Goal: Information Seeking & Learning: Learn about a topic

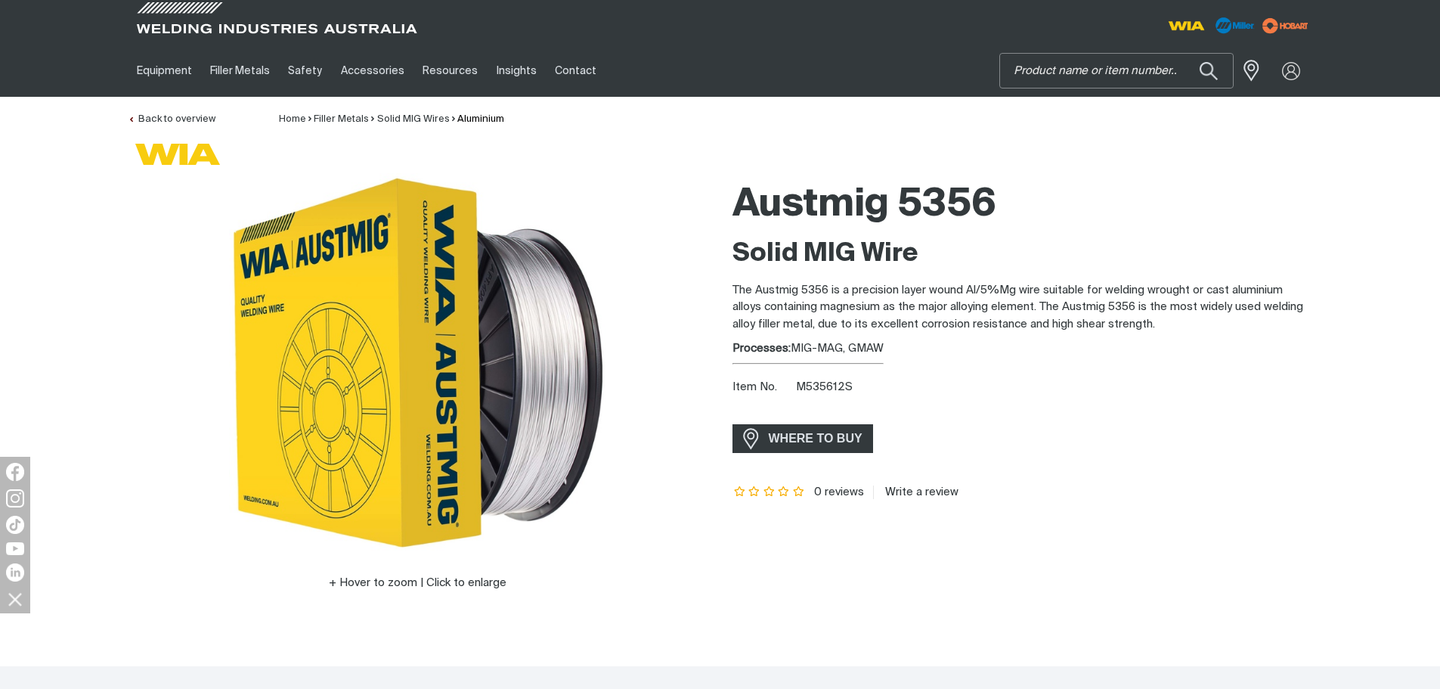
drag, startPoint x: 0, startPoint y: 0, endPoint x: 1082, endPoint y: 62, distance: 1083.6
click at [1082, 62] on input "Search" at bounding box center [1116, 71] width 233 height 34
type input "VIKING"
drag, startPoint x: 1077, startPoint y: 67, endPoint x: 937, endPoint y: 75, distance: 139.3
click at [937, 75] on div "Equipment Stick Welders TIG Welders MIG Welders Multi-Process Welders Engine Dr…" at bounding box center [720, 71] width 1185 height 52
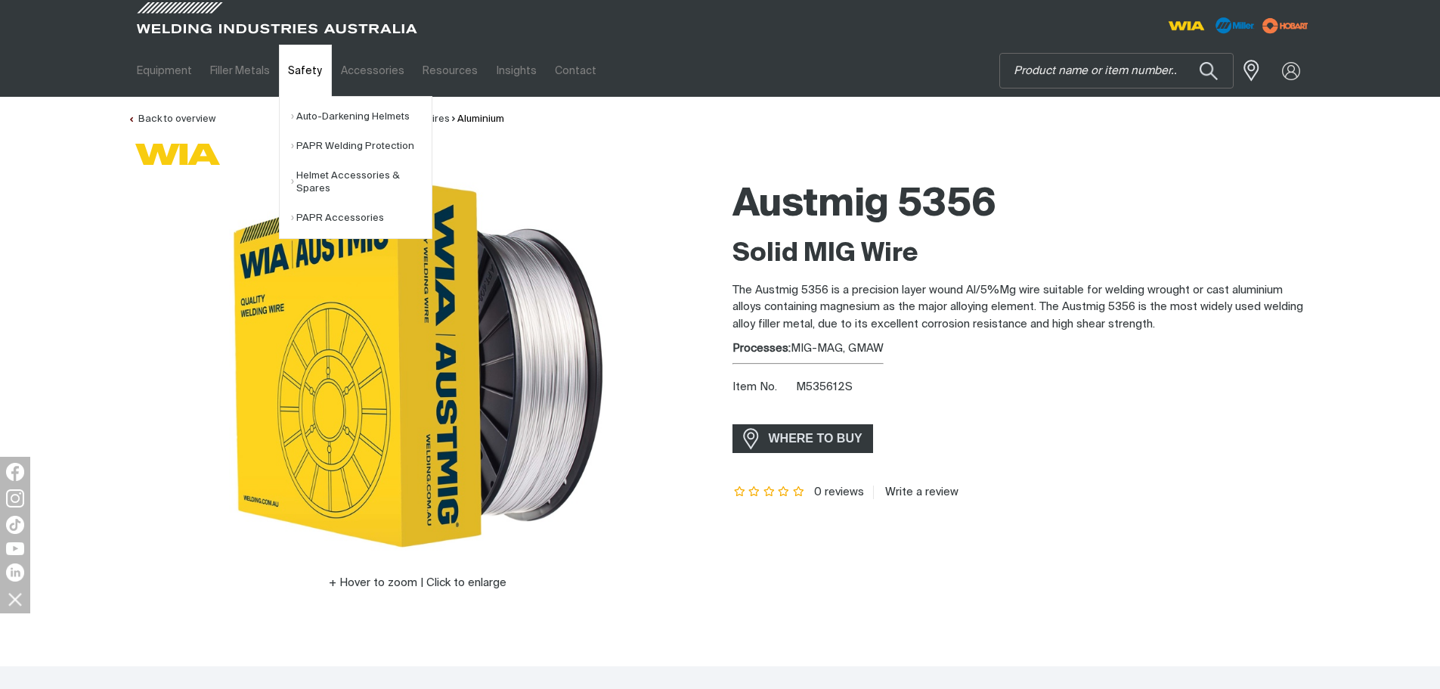
click at [311, 74] on link "Safety" at bounding box center [305, 71] width 52 height 52
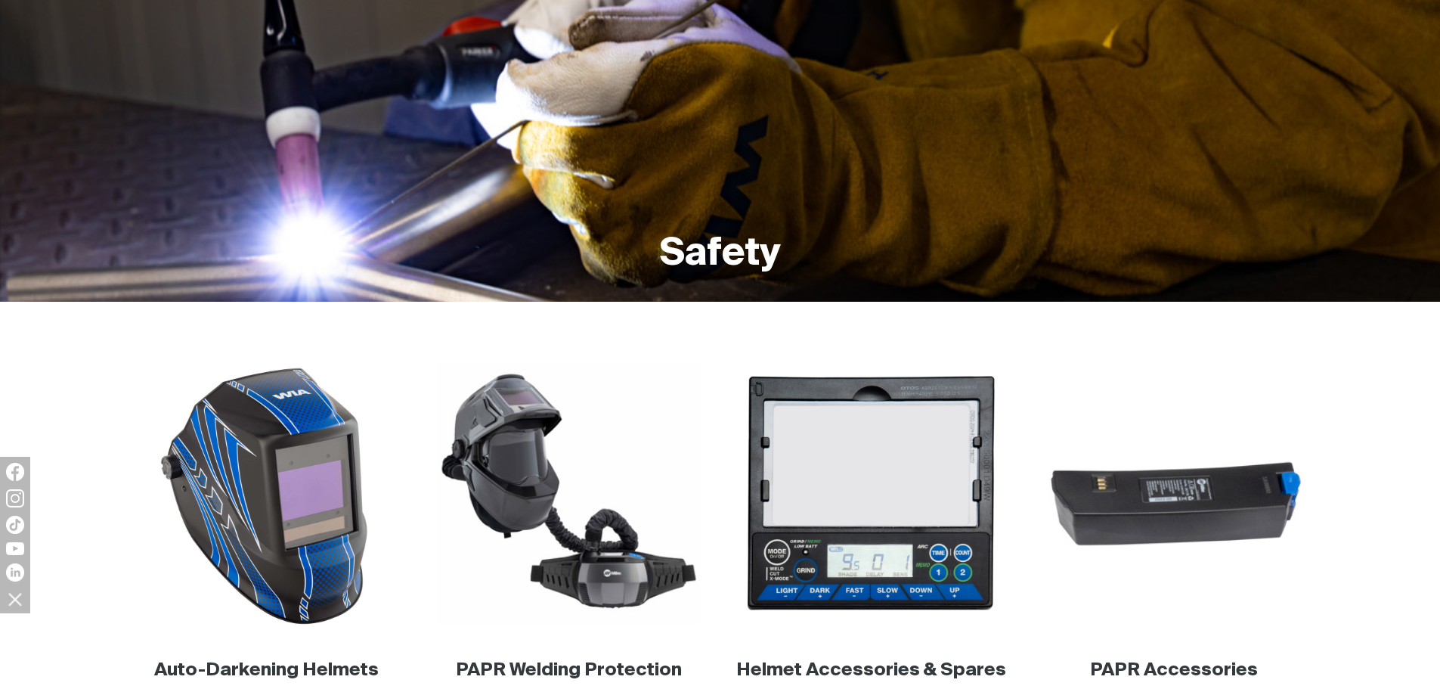
scroll to position [302, 0]
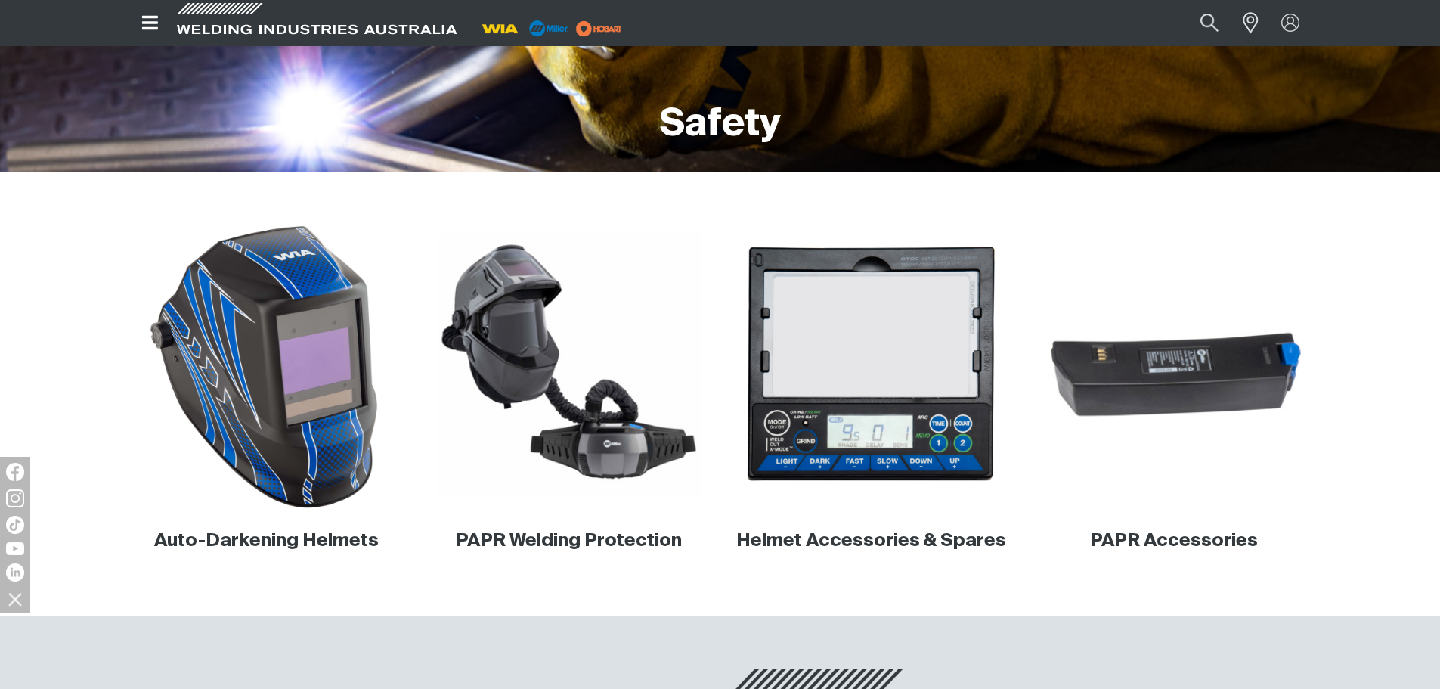
click at [269, 369] on img at bounding box center [267, 365] width 290 height 290
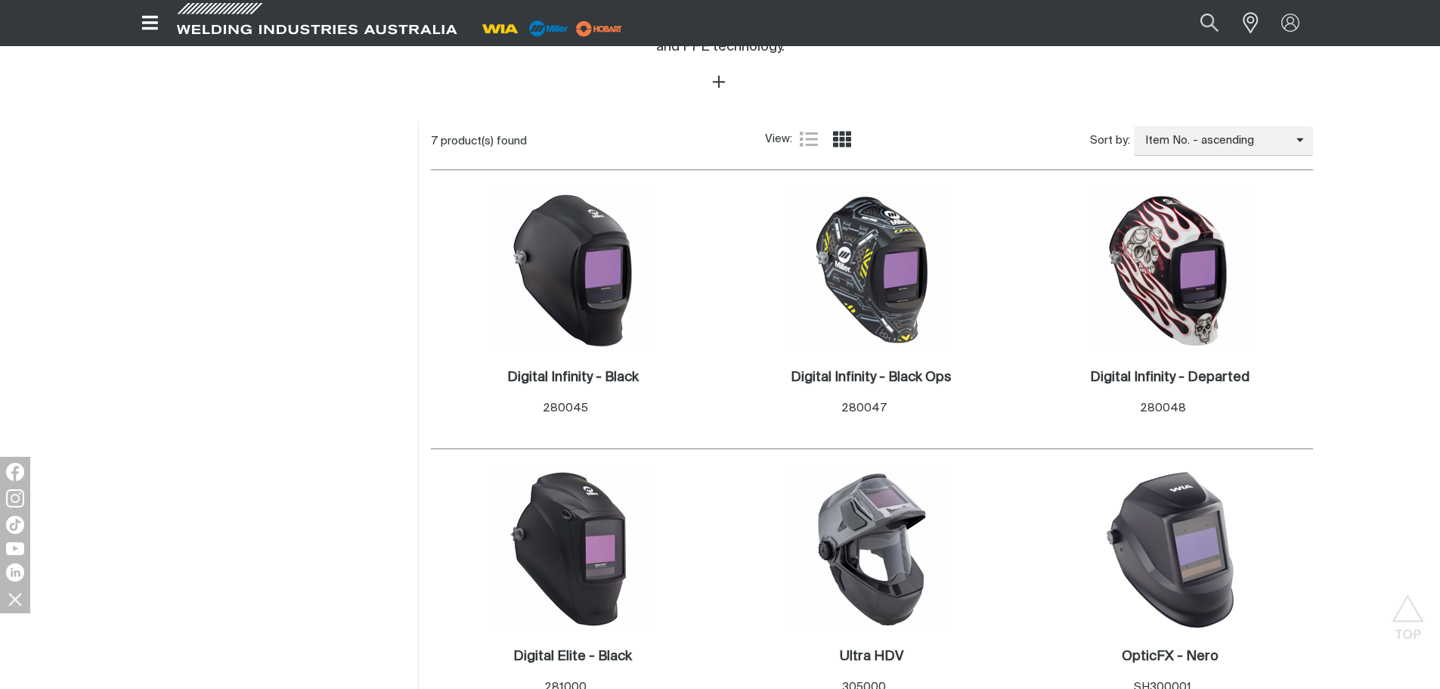
scroll to position [605, 0]
